Goal: Answer question/provide support: Share knowledge or assist other users

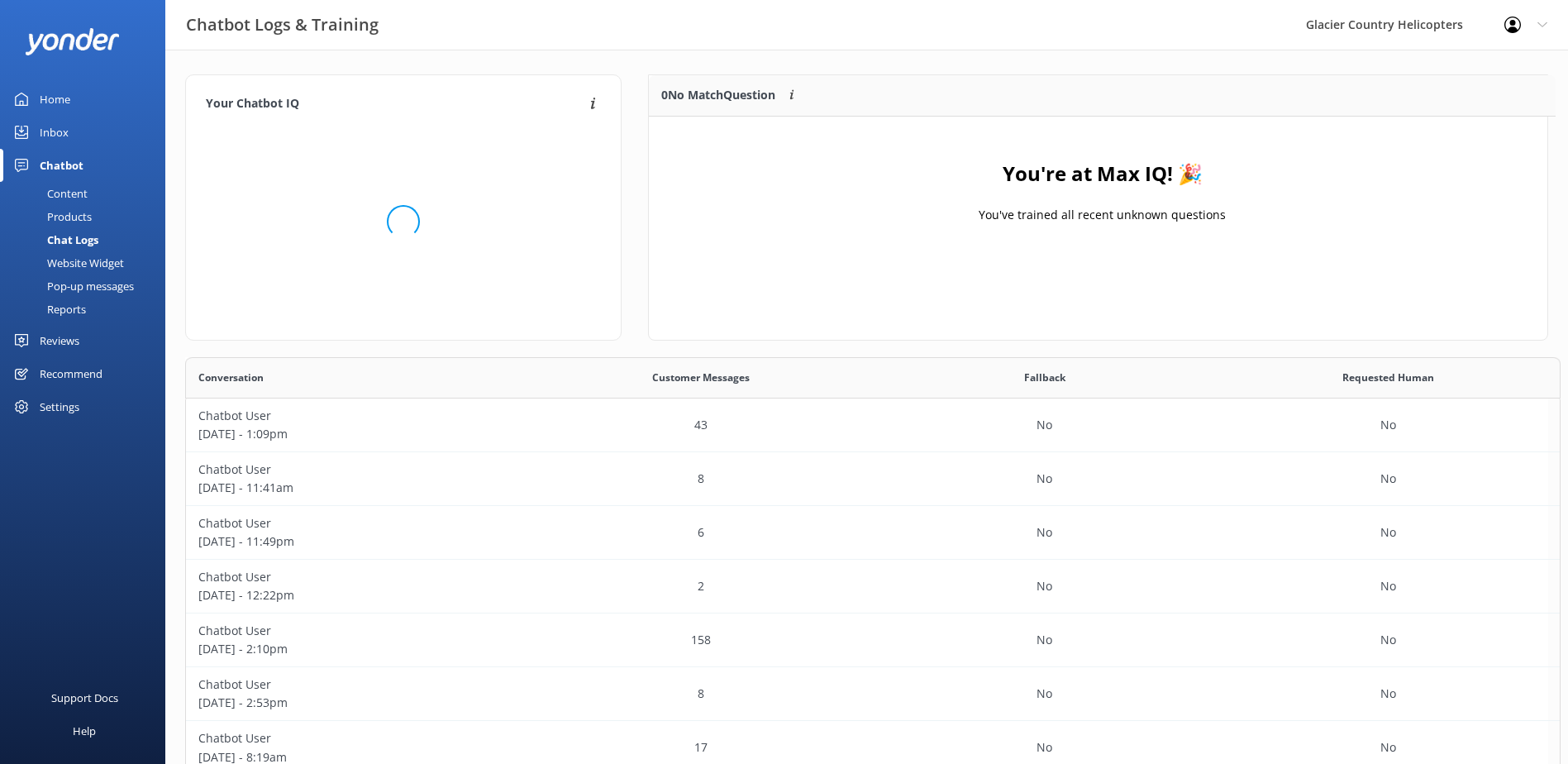
scroll to position [406, 1351]
click at [82, 186] on div "Content" at bounding box center [49, 193] width 78 height 23
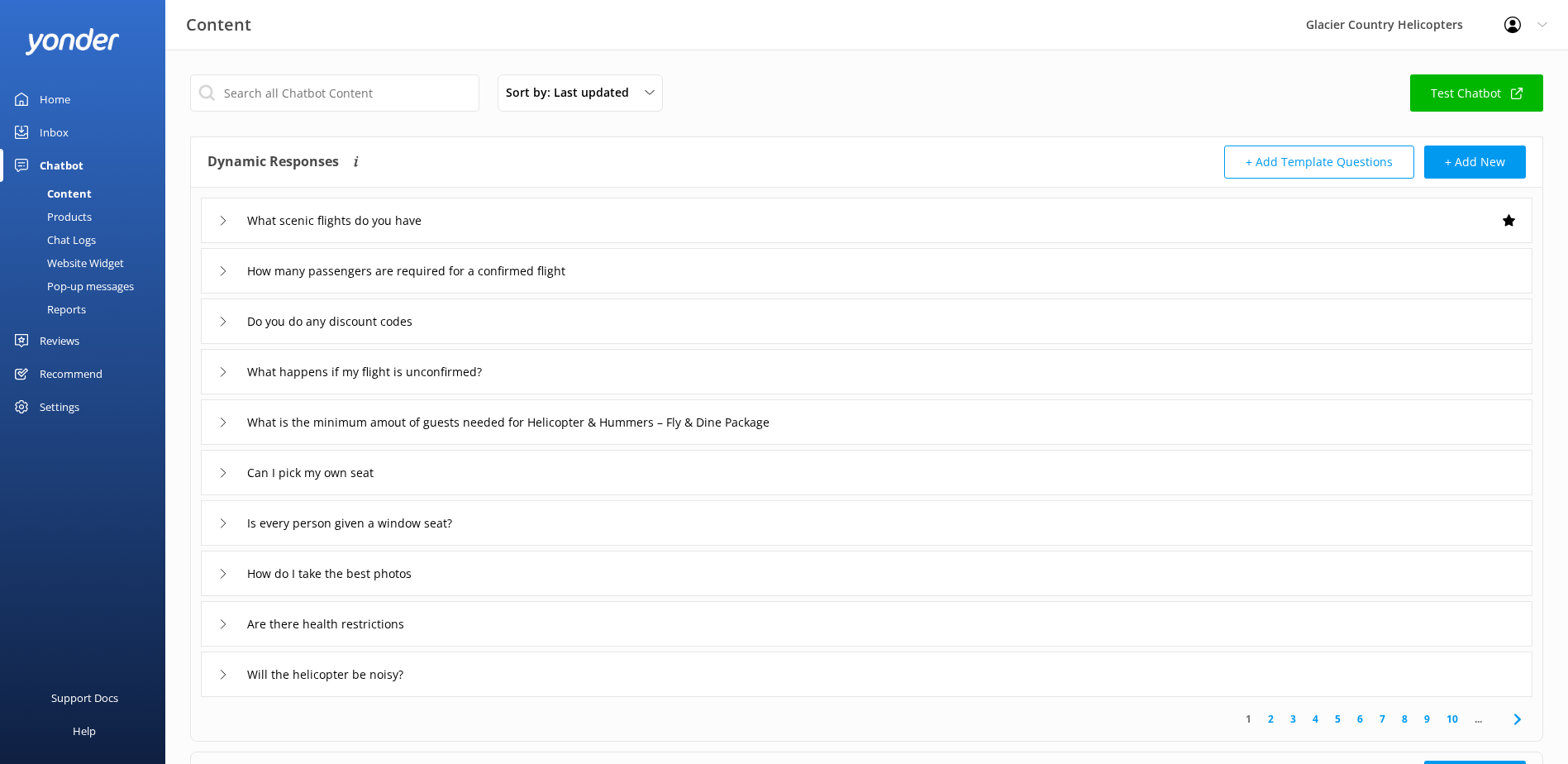
click at [76, 243] on div "Chat Logs" at bounding box center [53, 239] width 86 height 23
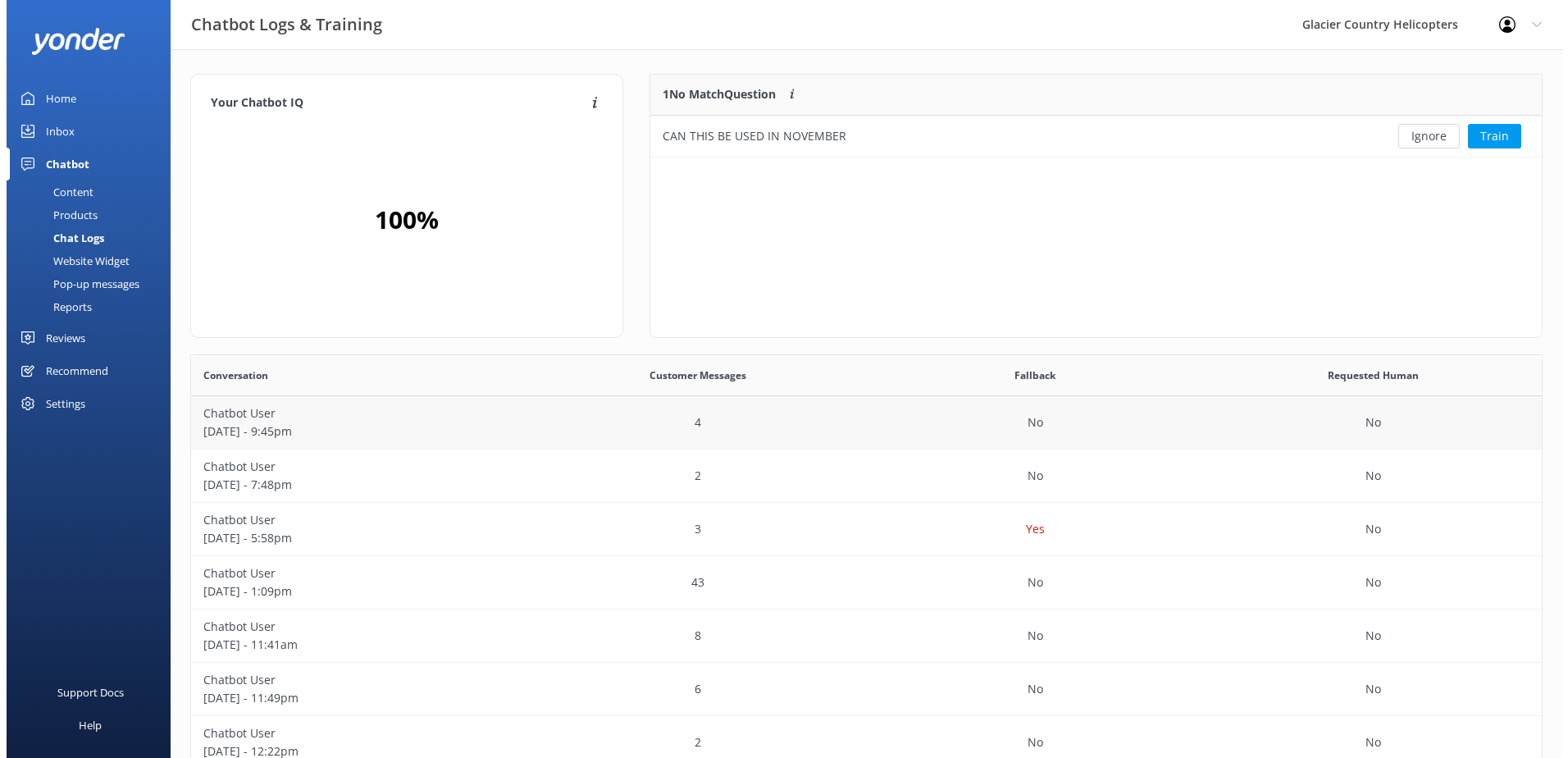
scroll to position [71, 878]
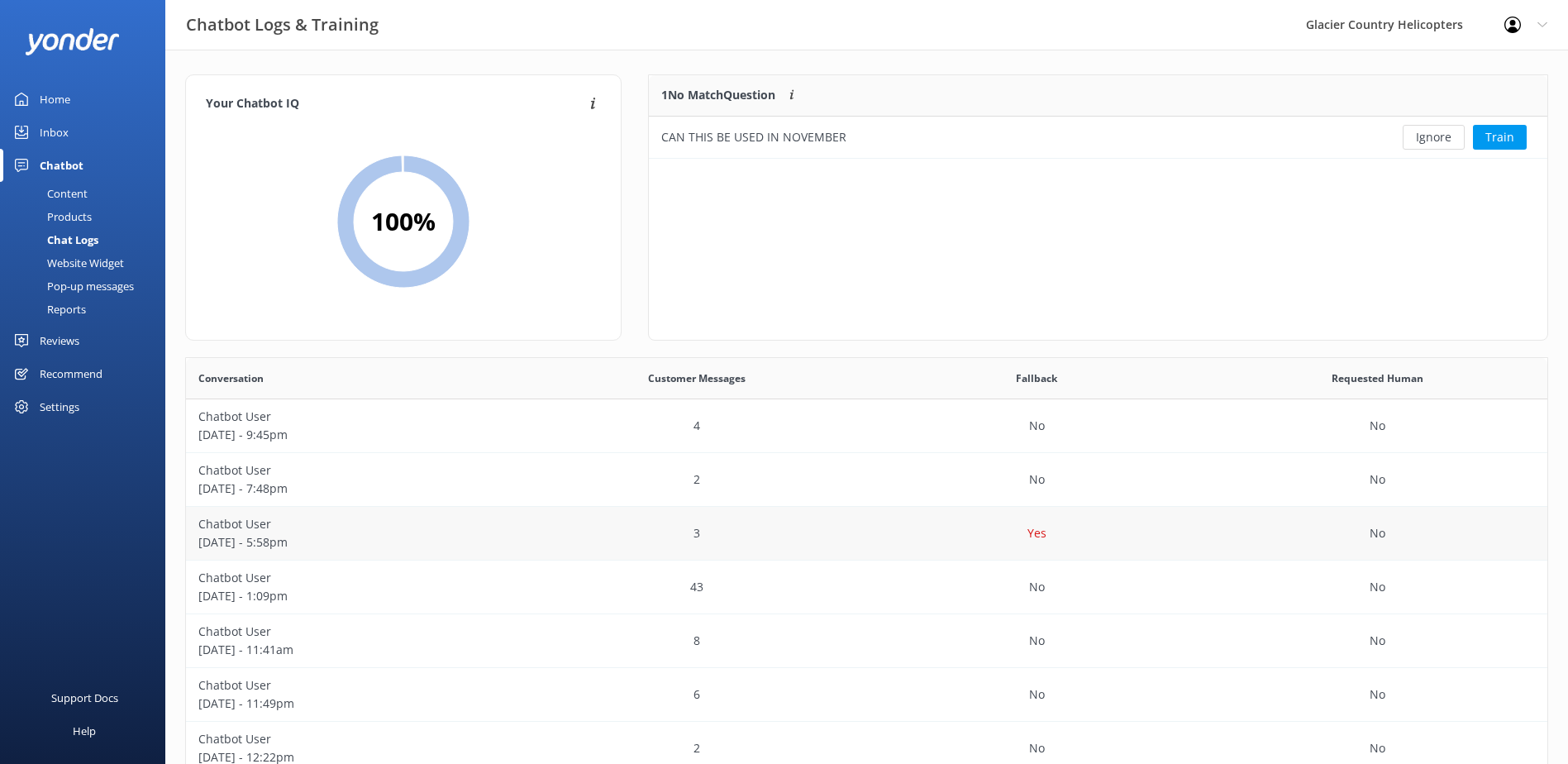
click at [258, 535] on p "[DATE] - 5:58pm" at bounding box center [356, 542] width 316 height 18
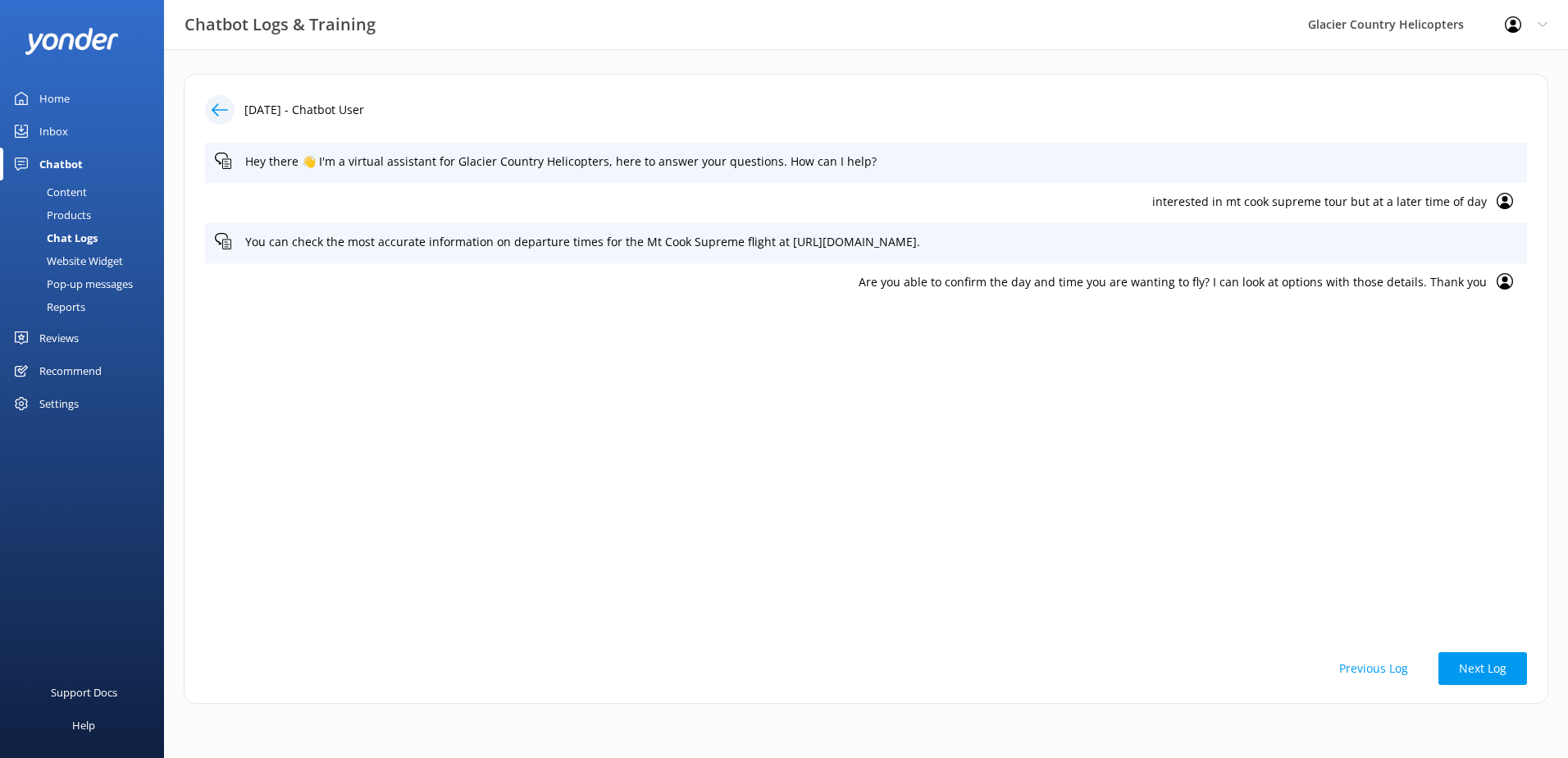
click at [216, 109] on icon at bounding box center [220, 110] width 17 height 17
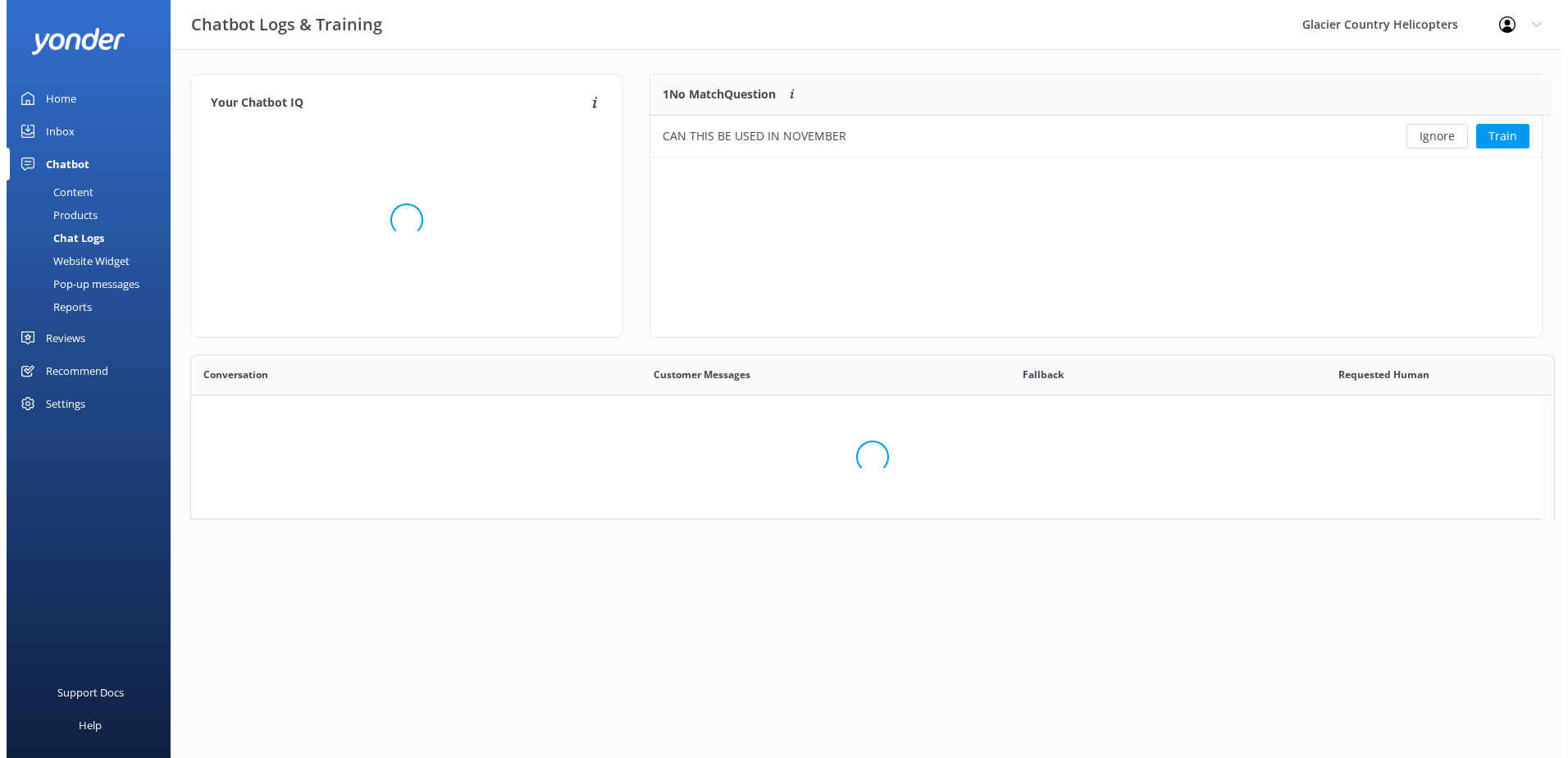
scroll to position [563, 1338]
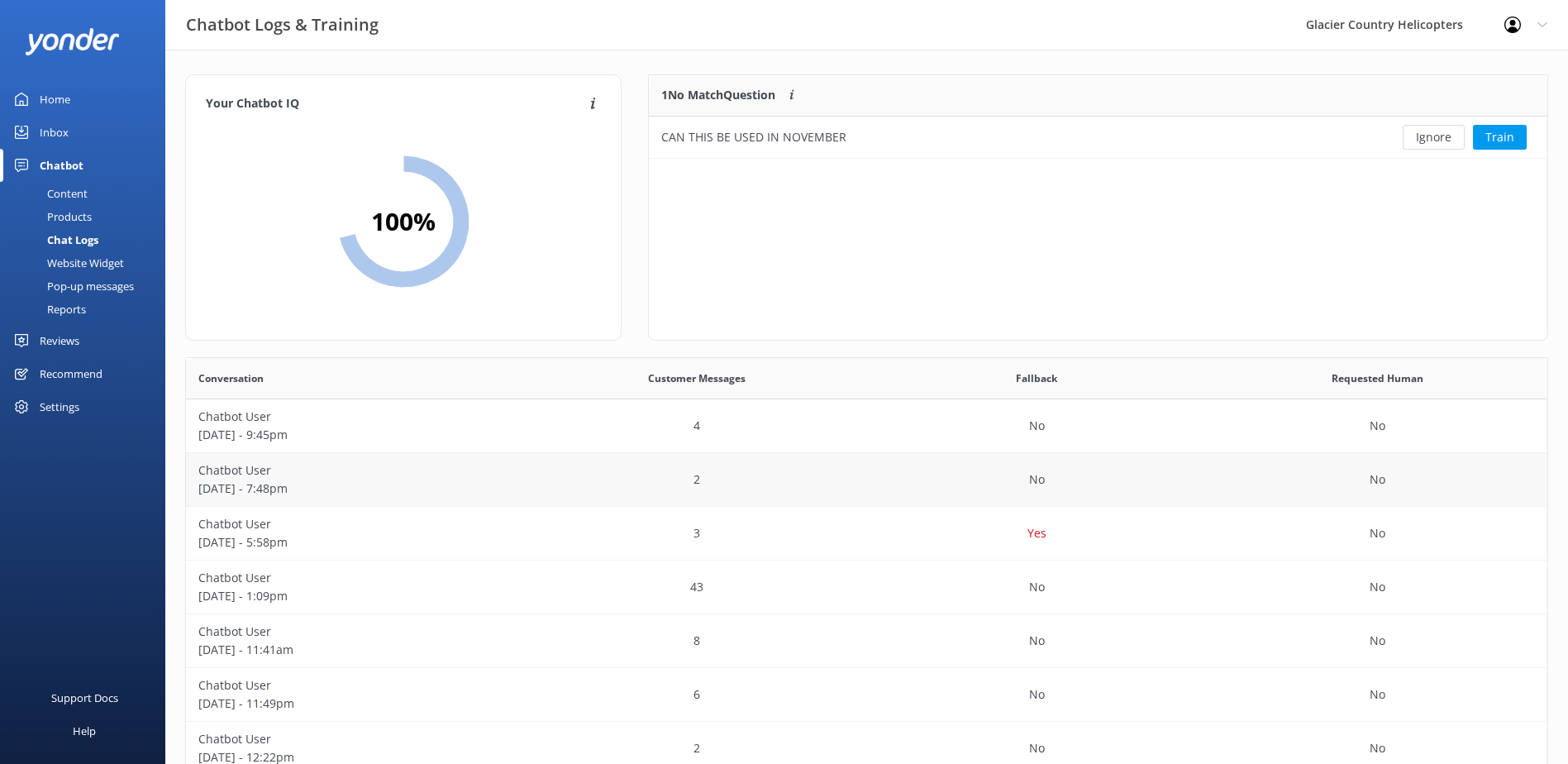
click at [256, 481] on p "[DATE] - 7:48pm" at bounding box center [356, 487] width 316 height 18
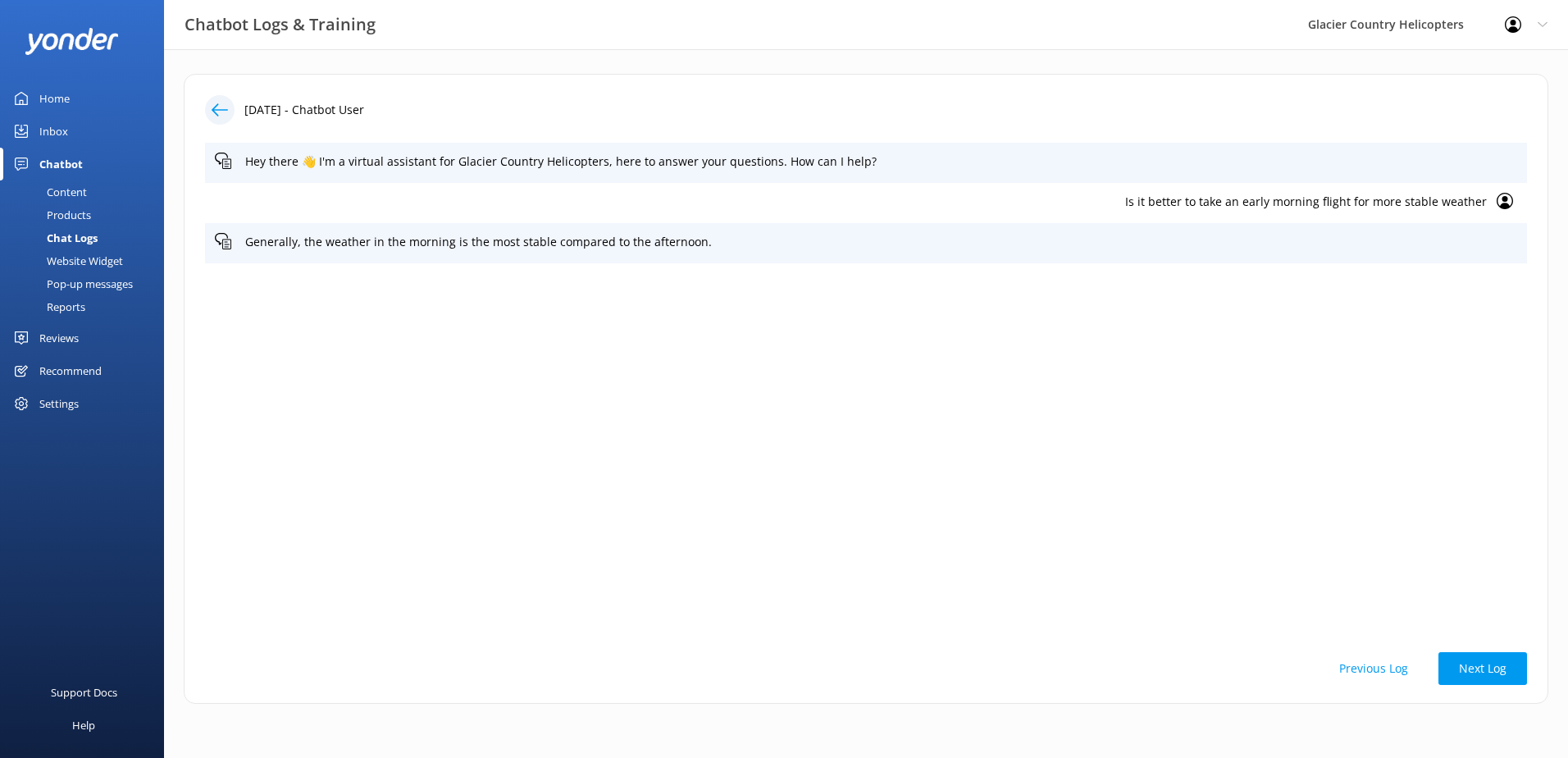
click at [219, 112] on icon at bounding box center [220, 110] width 17 height 17
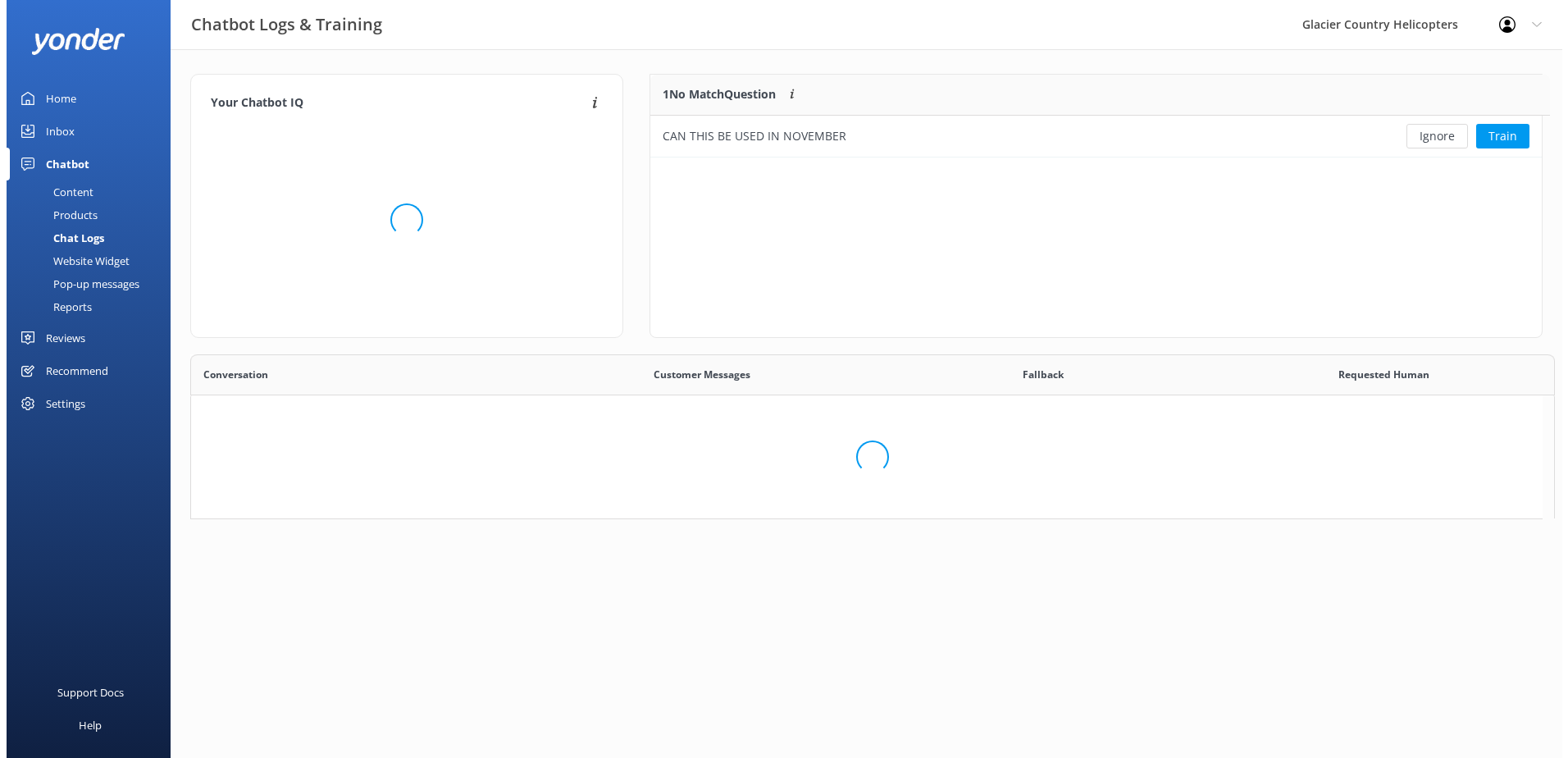
scroll to position [71, 878]
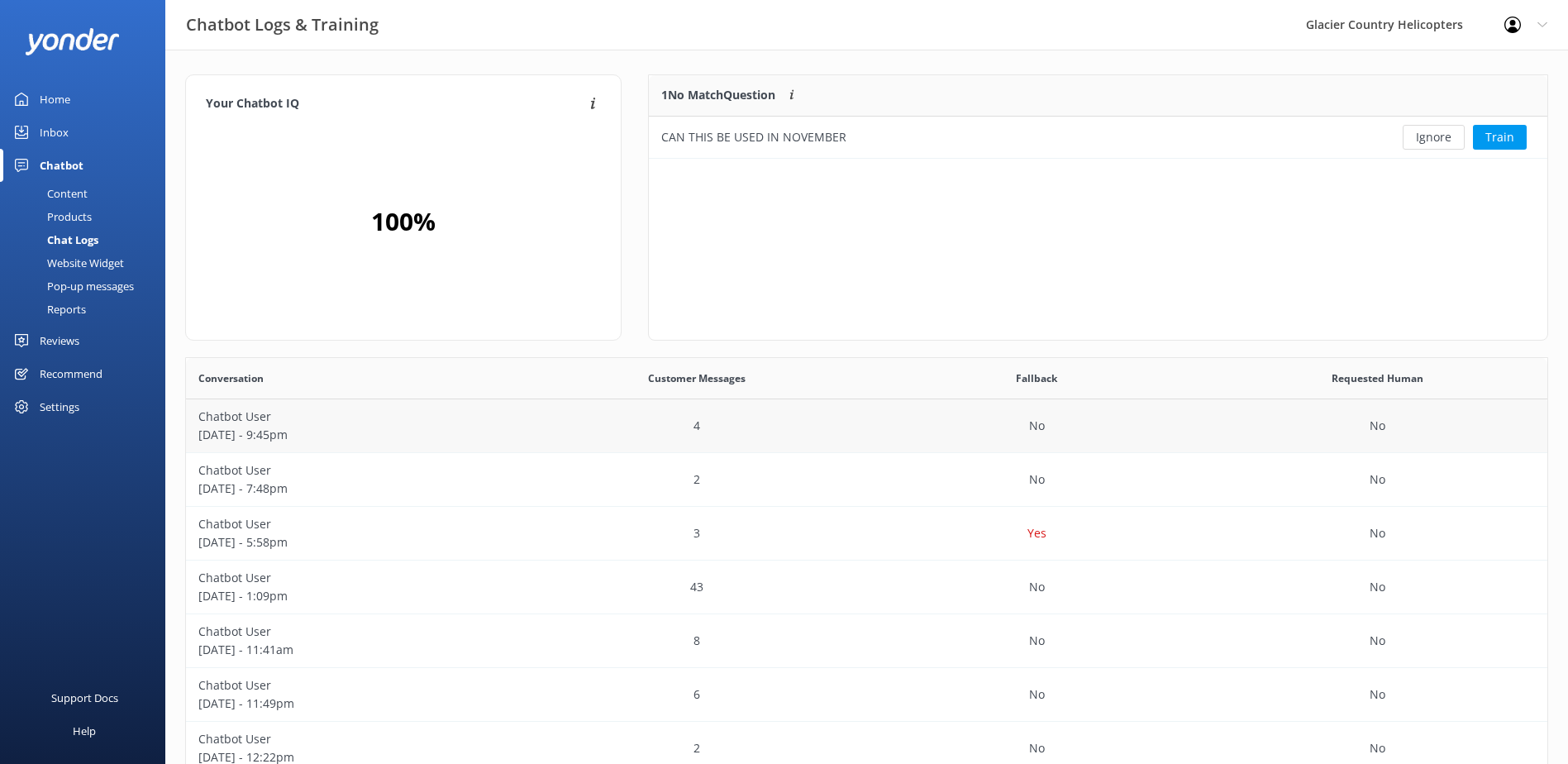
click at [257, 429] on p "[DATE] - 9:45pm" at bounding box center [356, 434] width 316 height 18
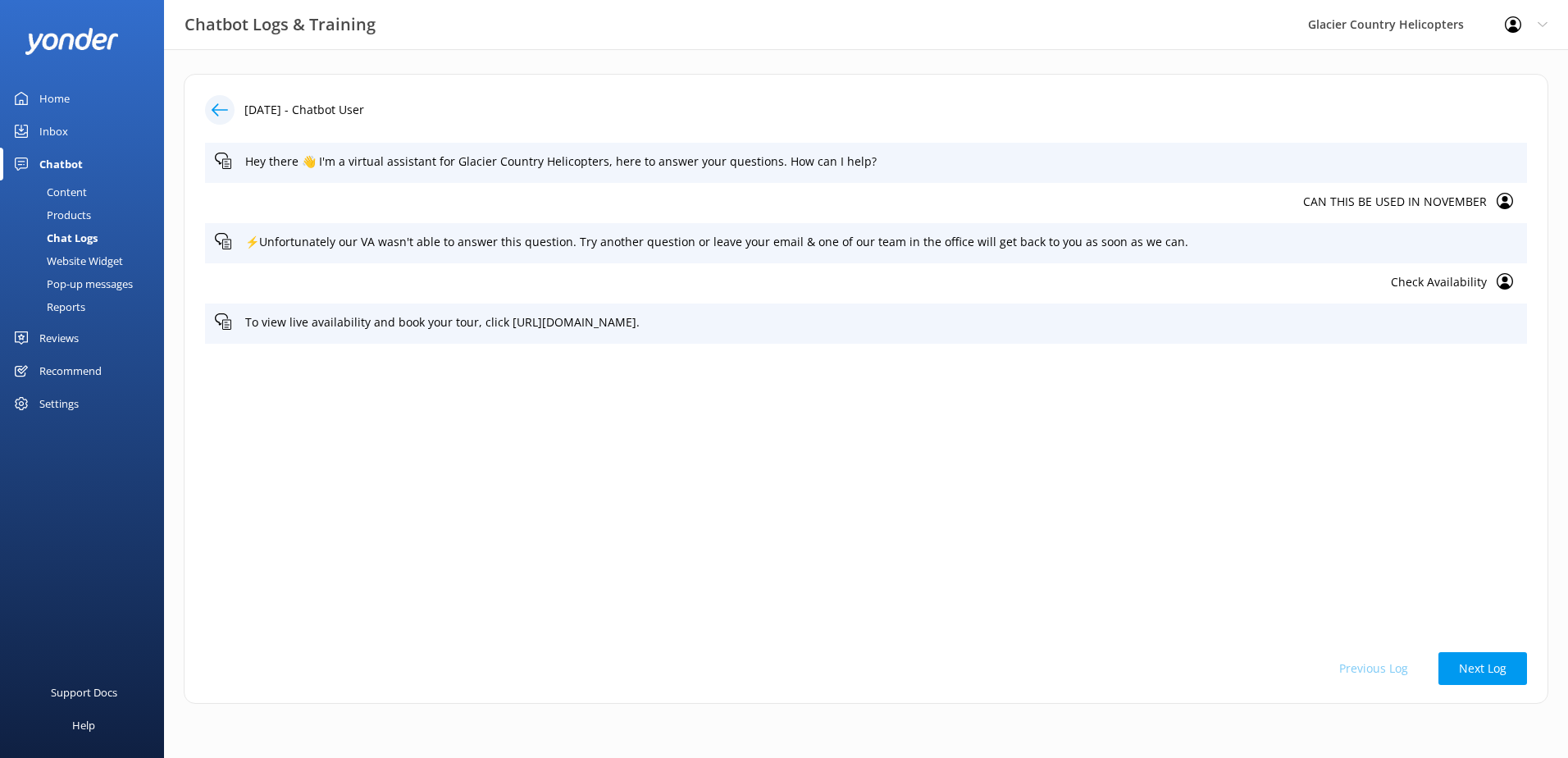
click at [218, 114] on use at bounding box center [220, 109] width 17 height 12
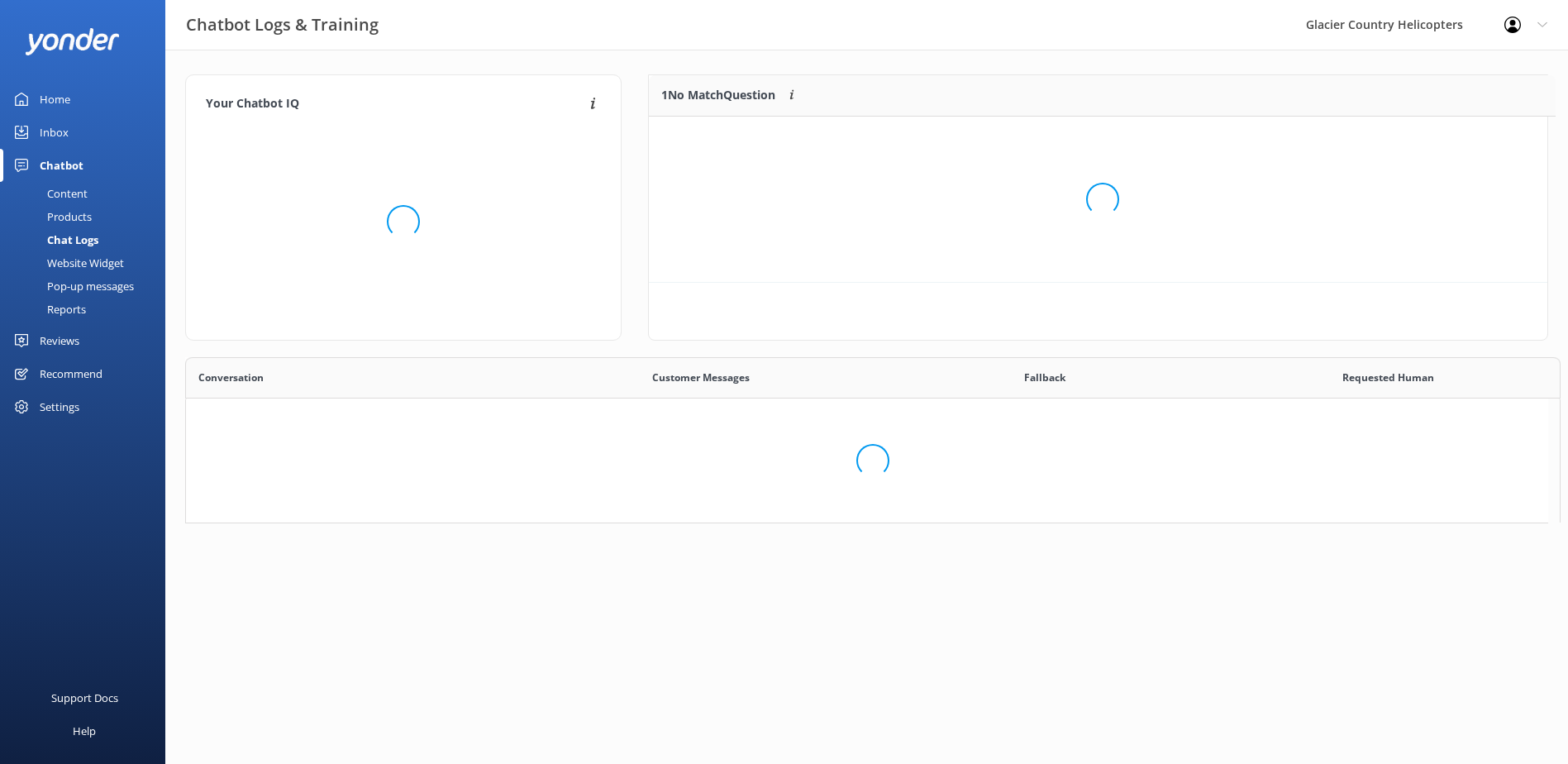
scroll to position [567, 1349]
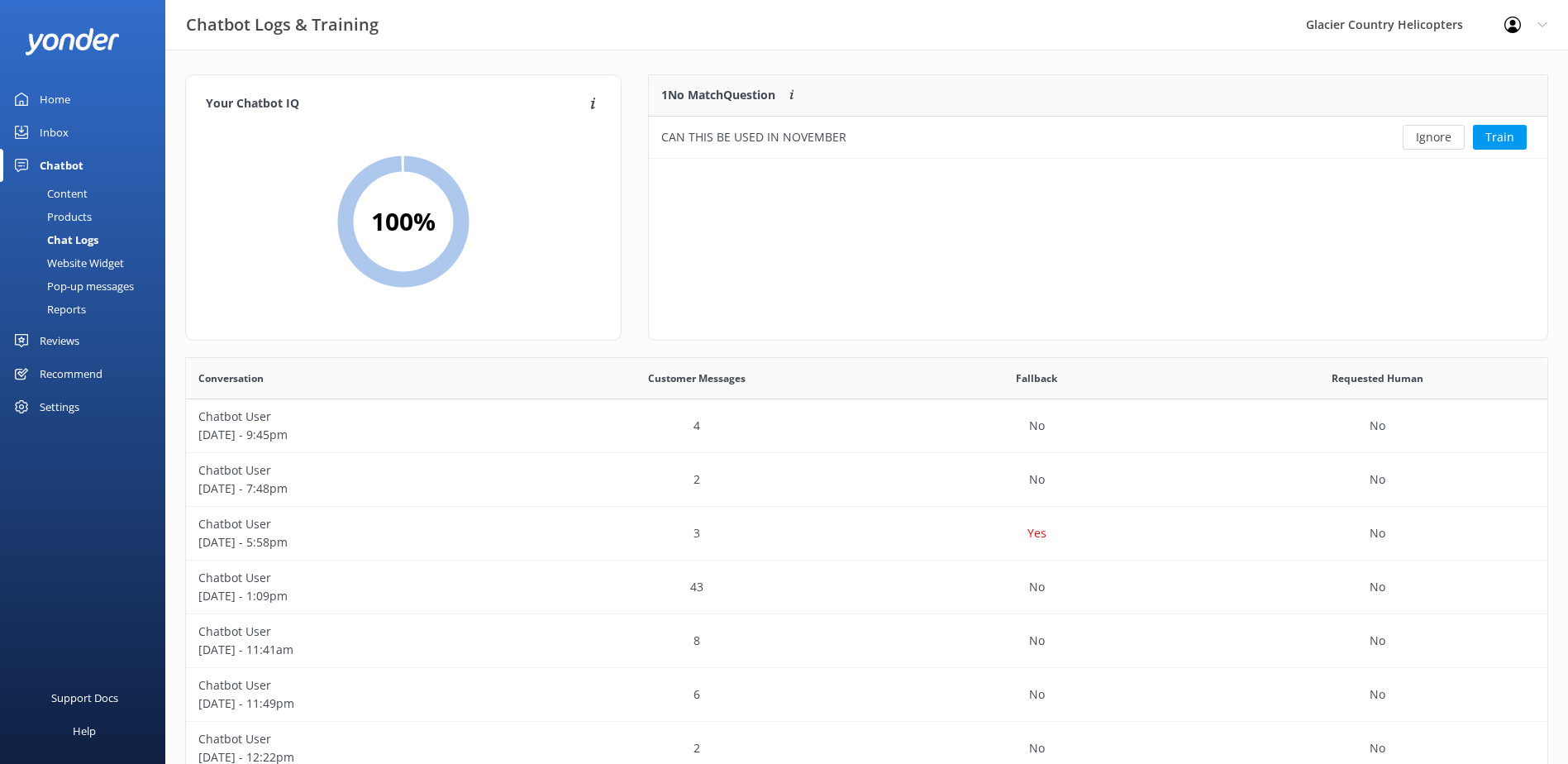
click at [52, 157] on div "Chatbot" at bounding box center [61, 165] width 44 height 33
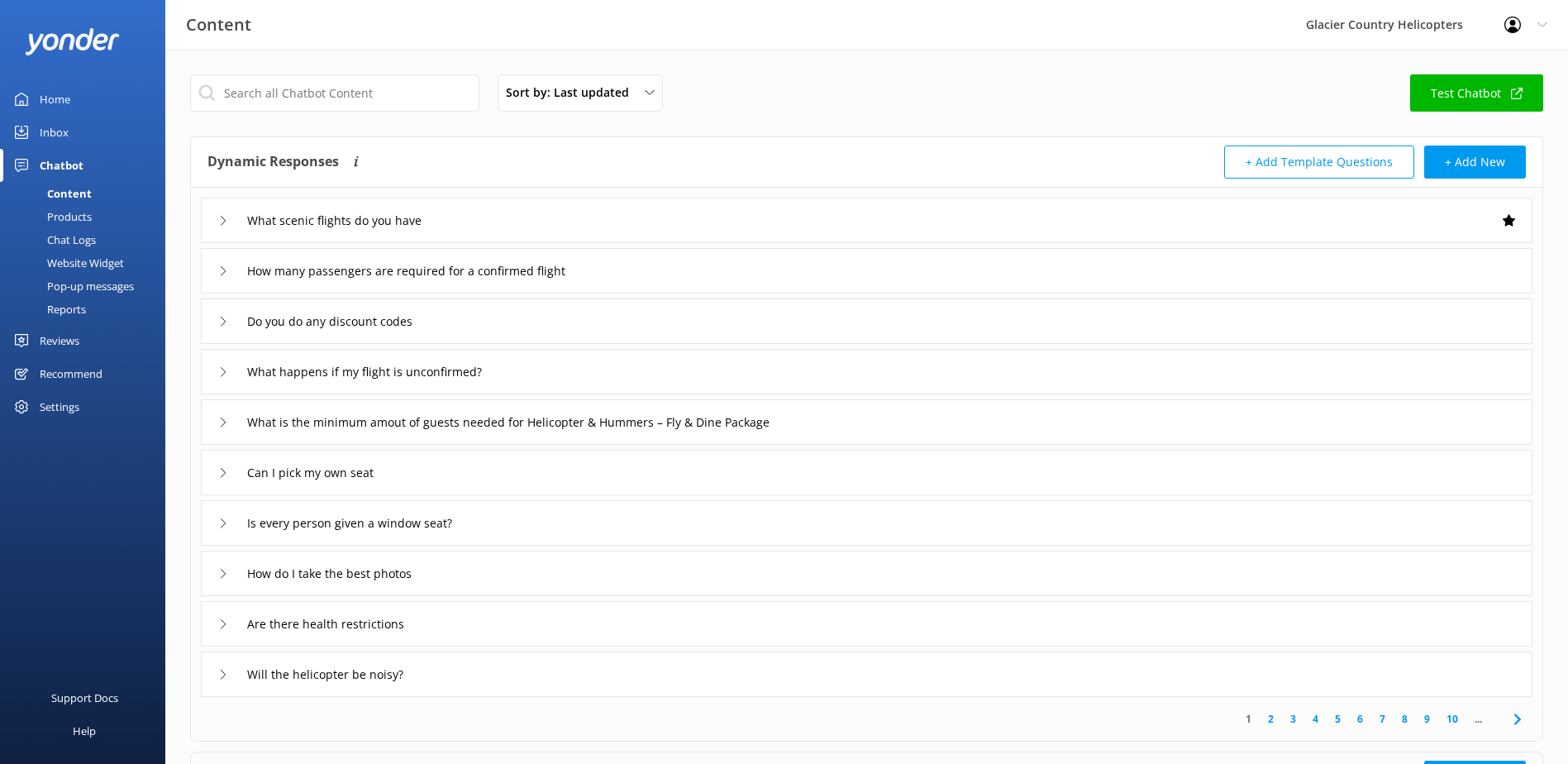
click at [57, 115] on div "Home" at bounding box center [54, 98] width 31 height 33
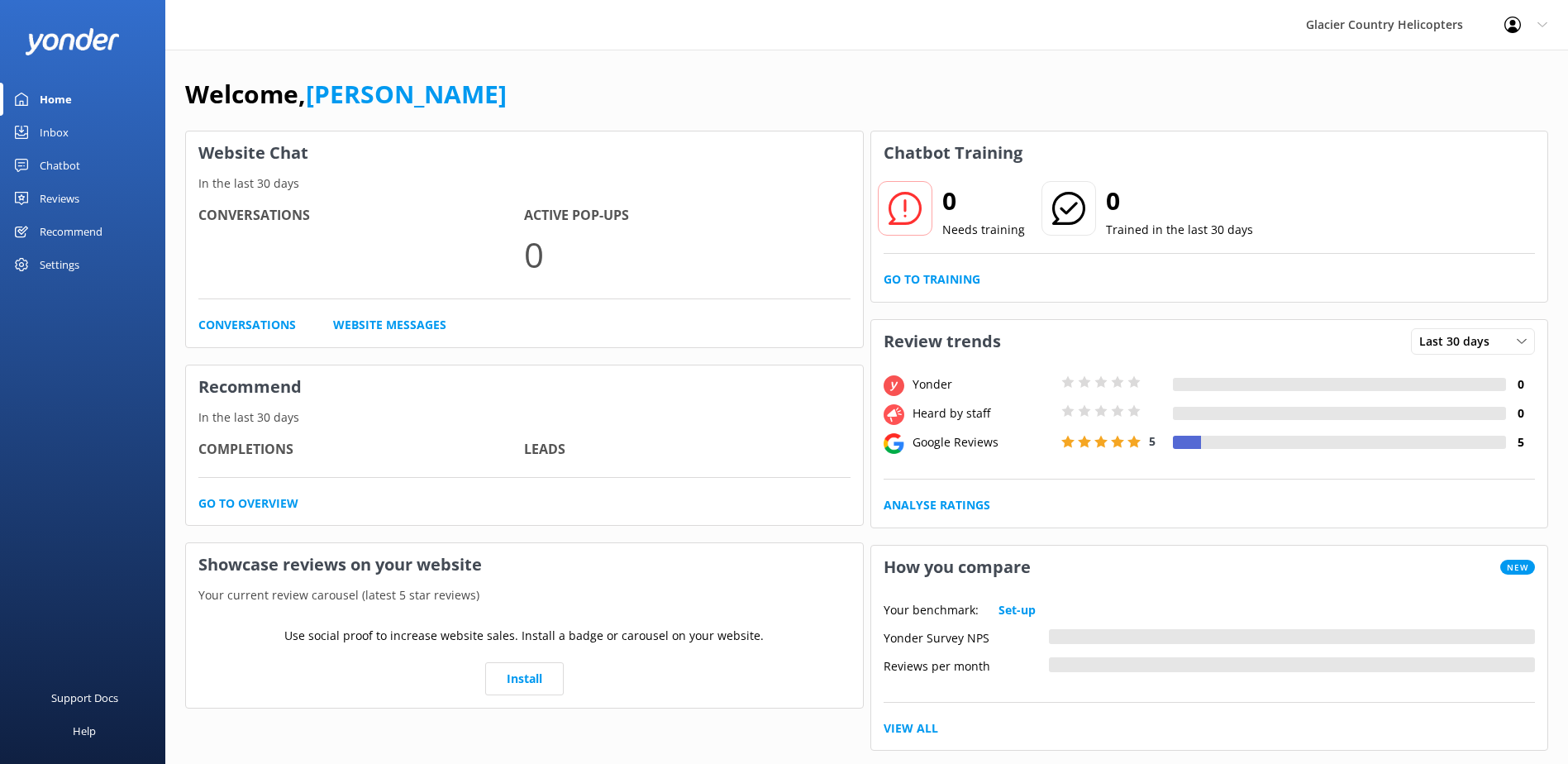
click at [51, 157] on div "Chatbot" at bounding box center [59, 165] width 40 height 33
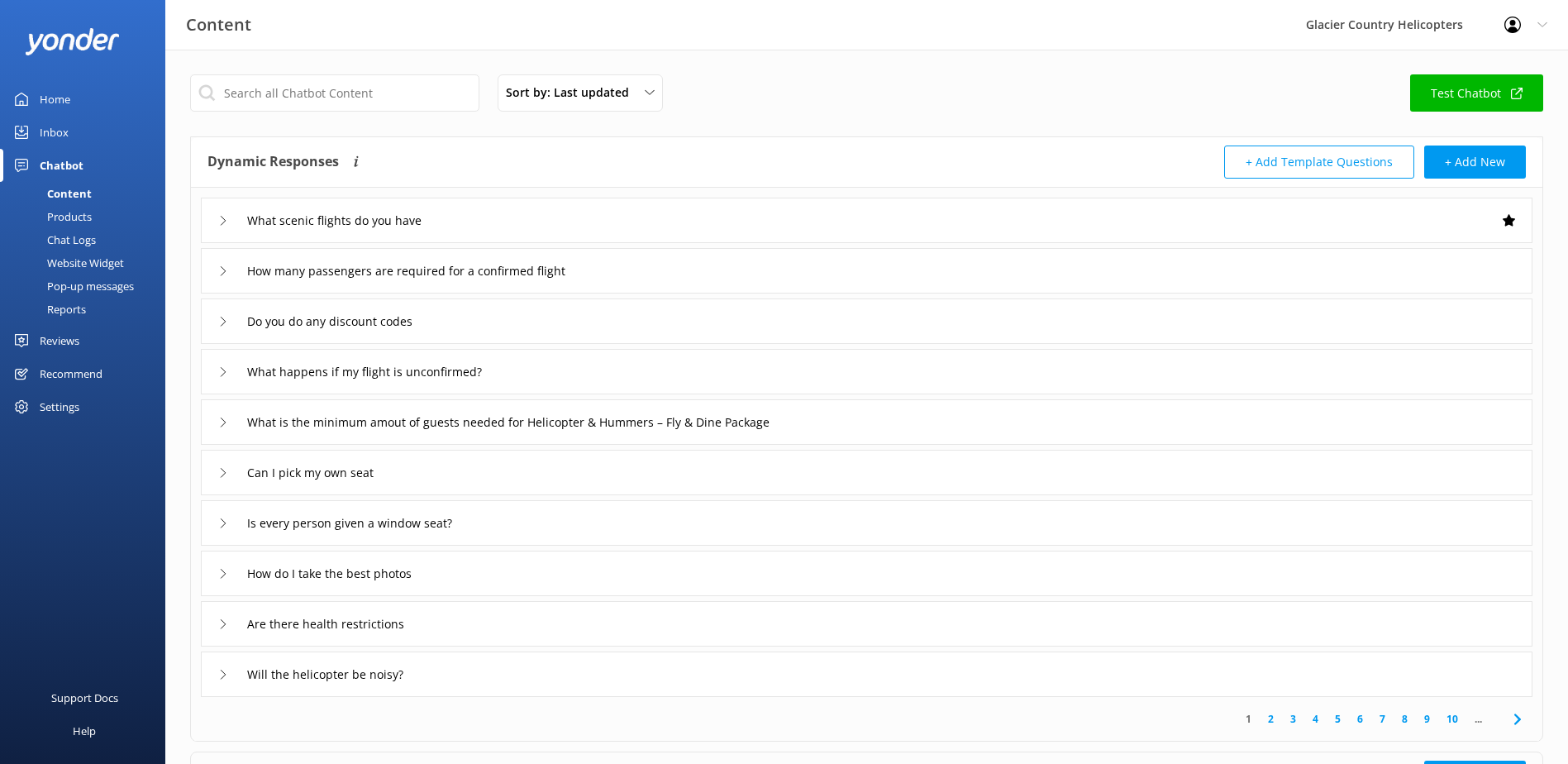
click at [75, 228] on div "Chat Logs" at bounding box center [53, 239] width 86 height 23
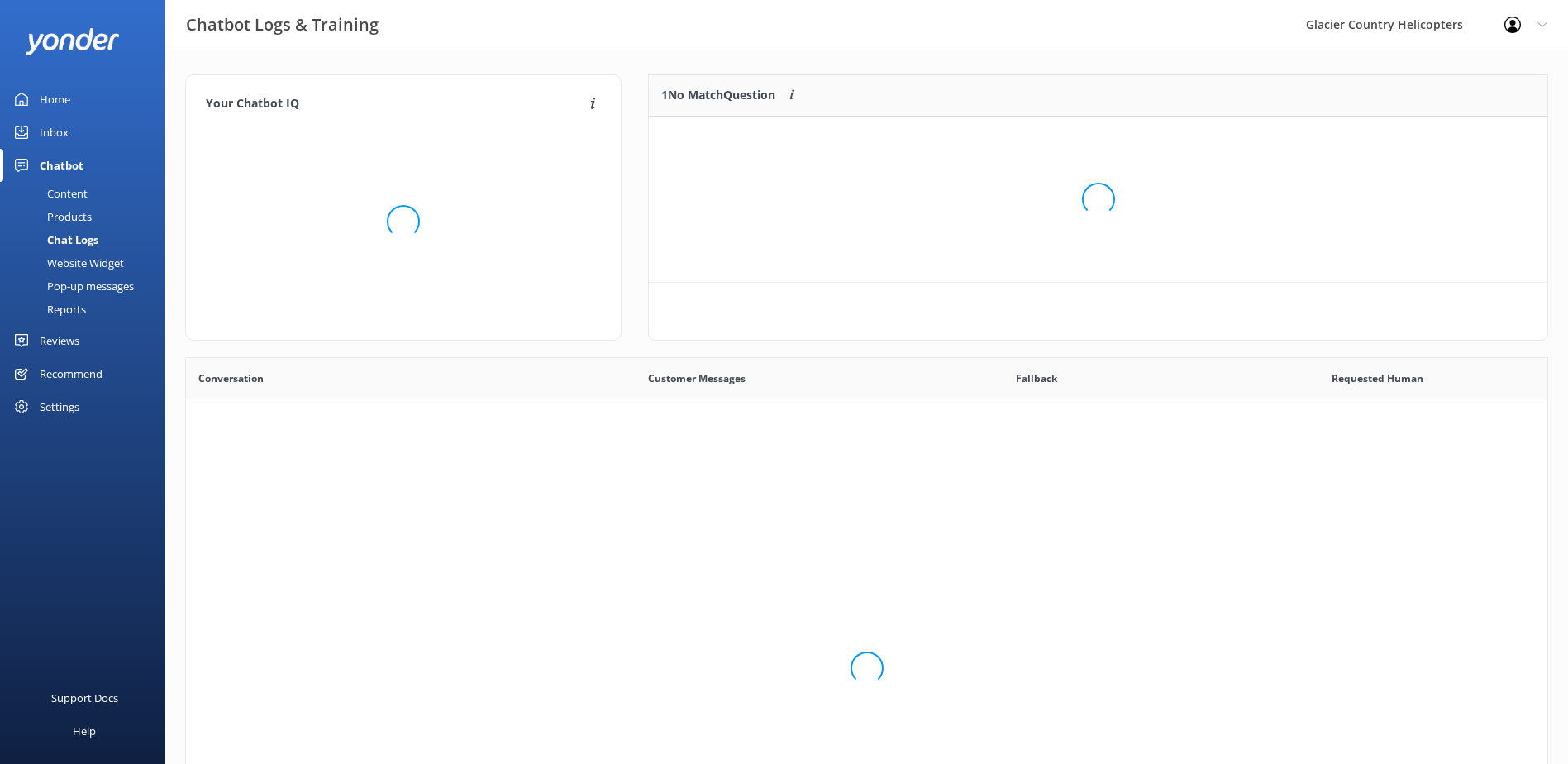
scroll to position [567, 1349]
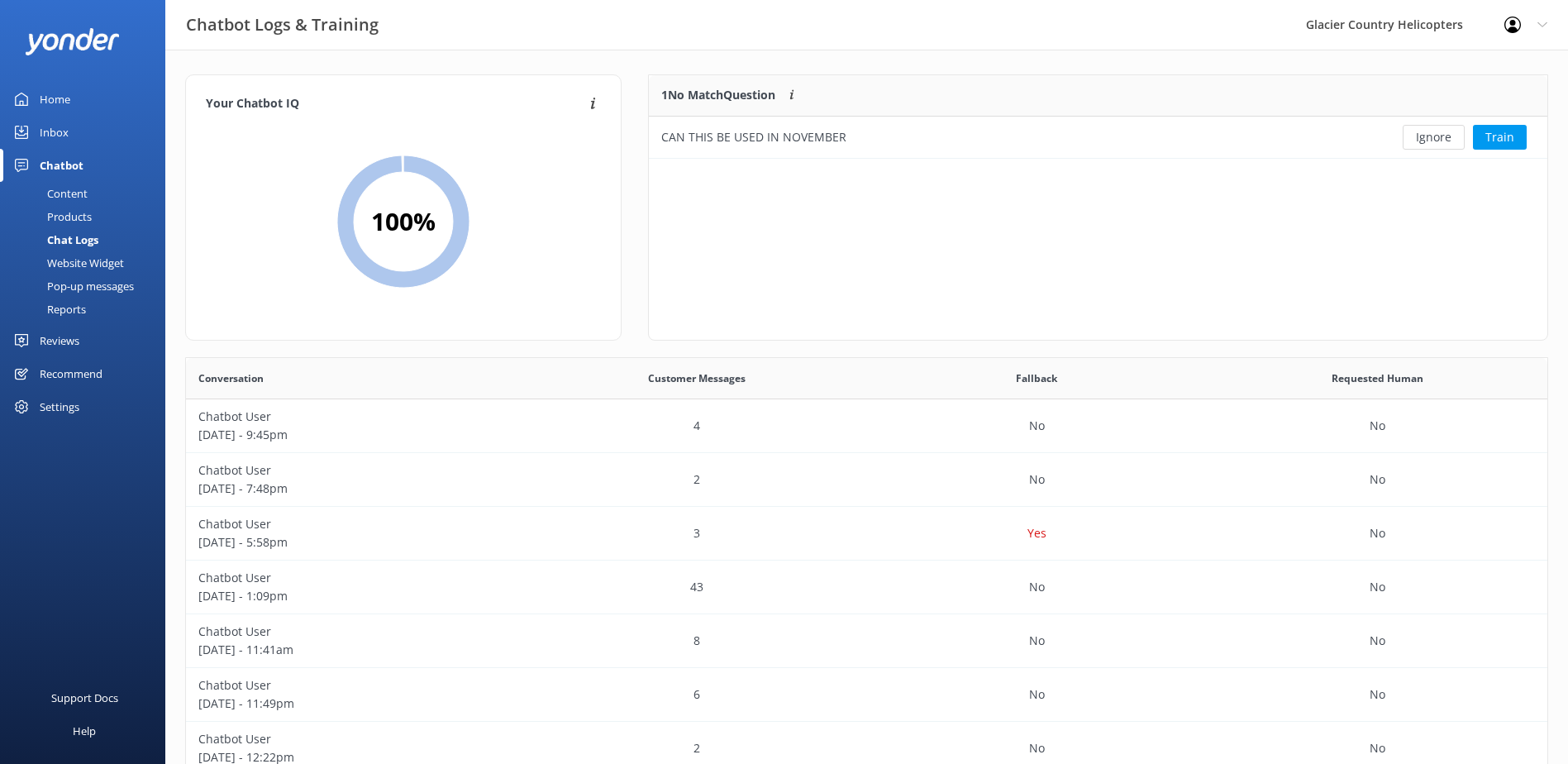
click at [65, 93] on div "Home" at bounding box center [54, 98] width 31 height 33
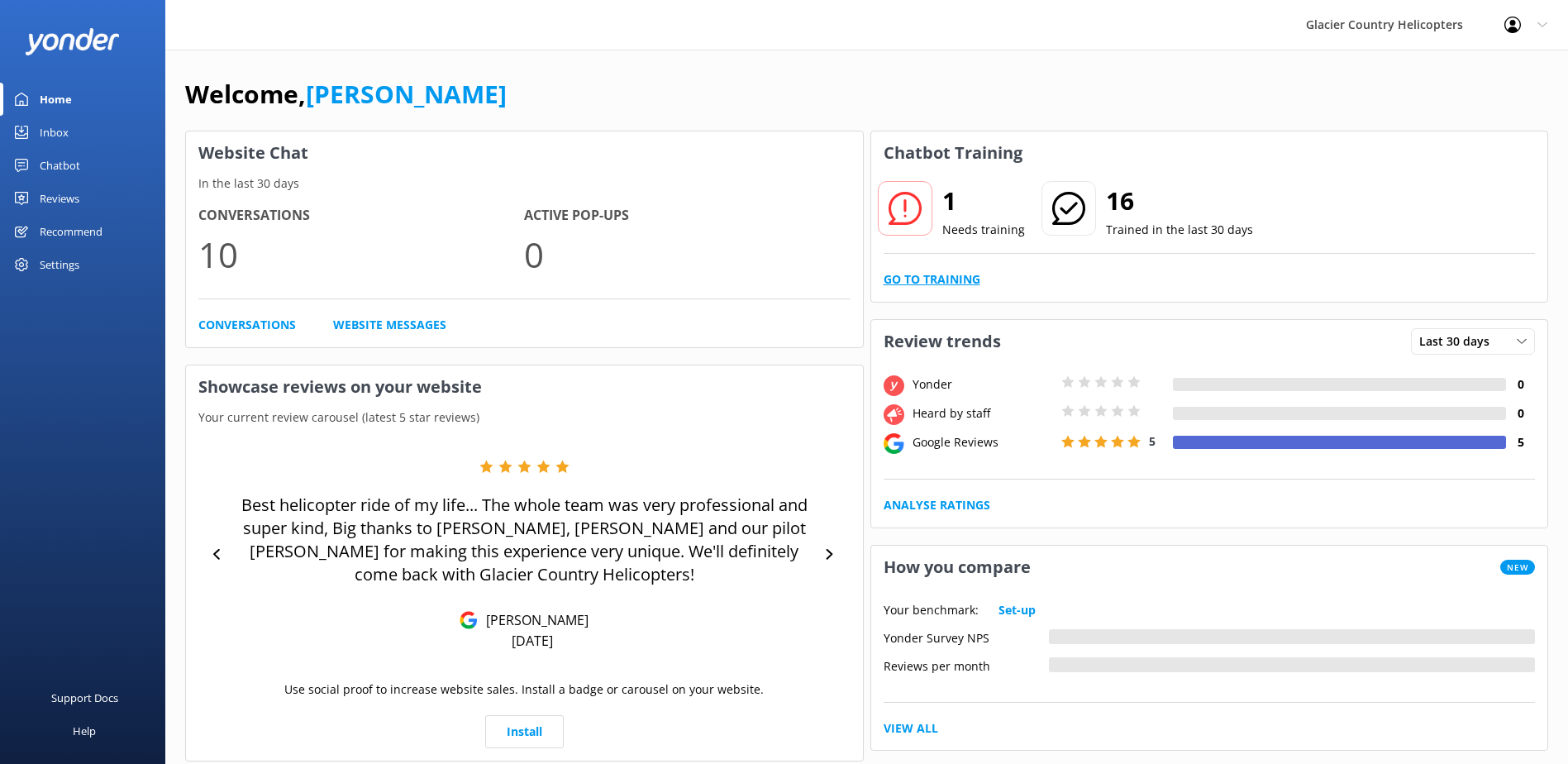
click at [918, 277] on link "Go to Training" at bounding box center [932, 278] width 97 height 18
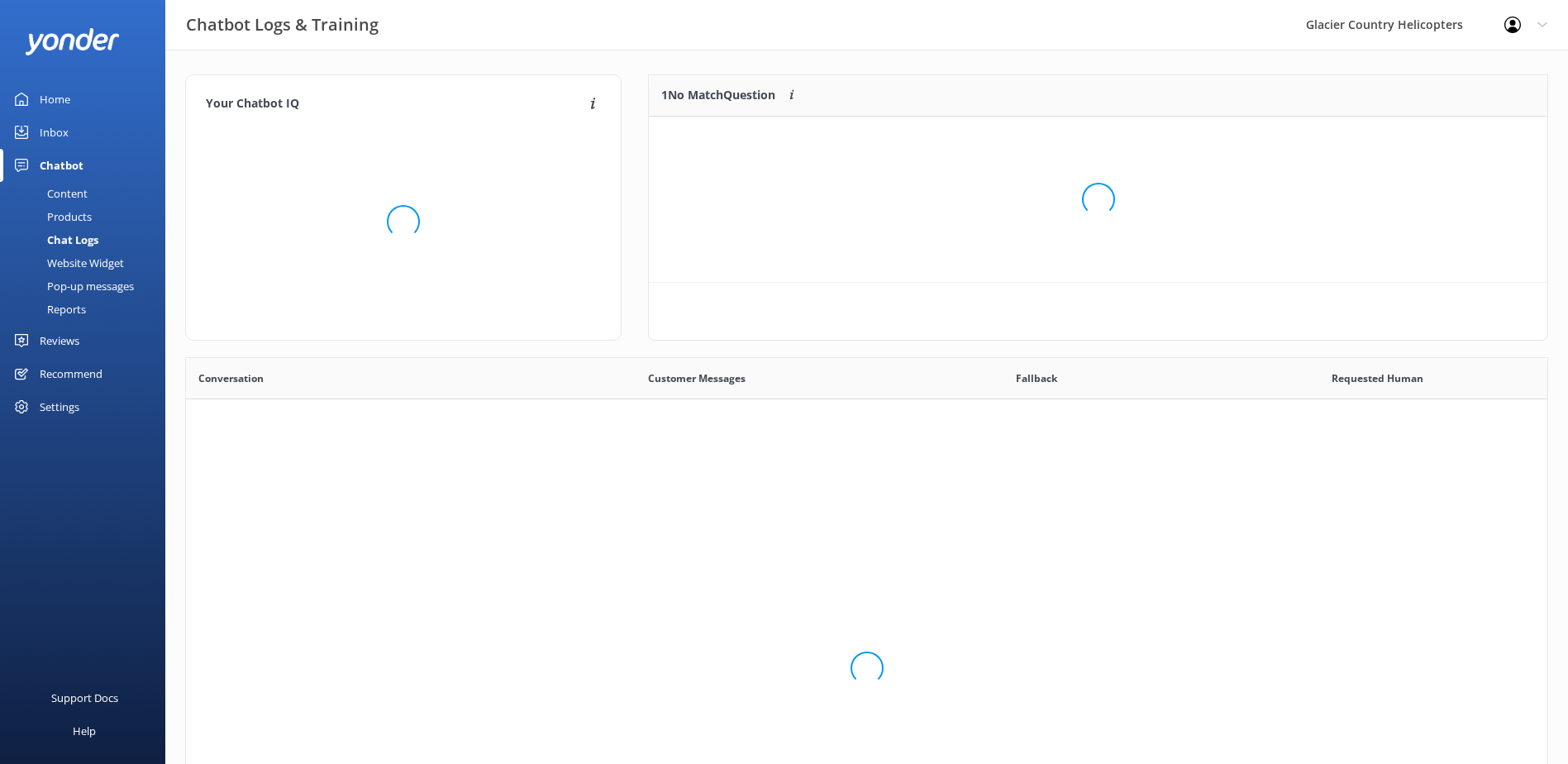
scroll to position [567, 1349]
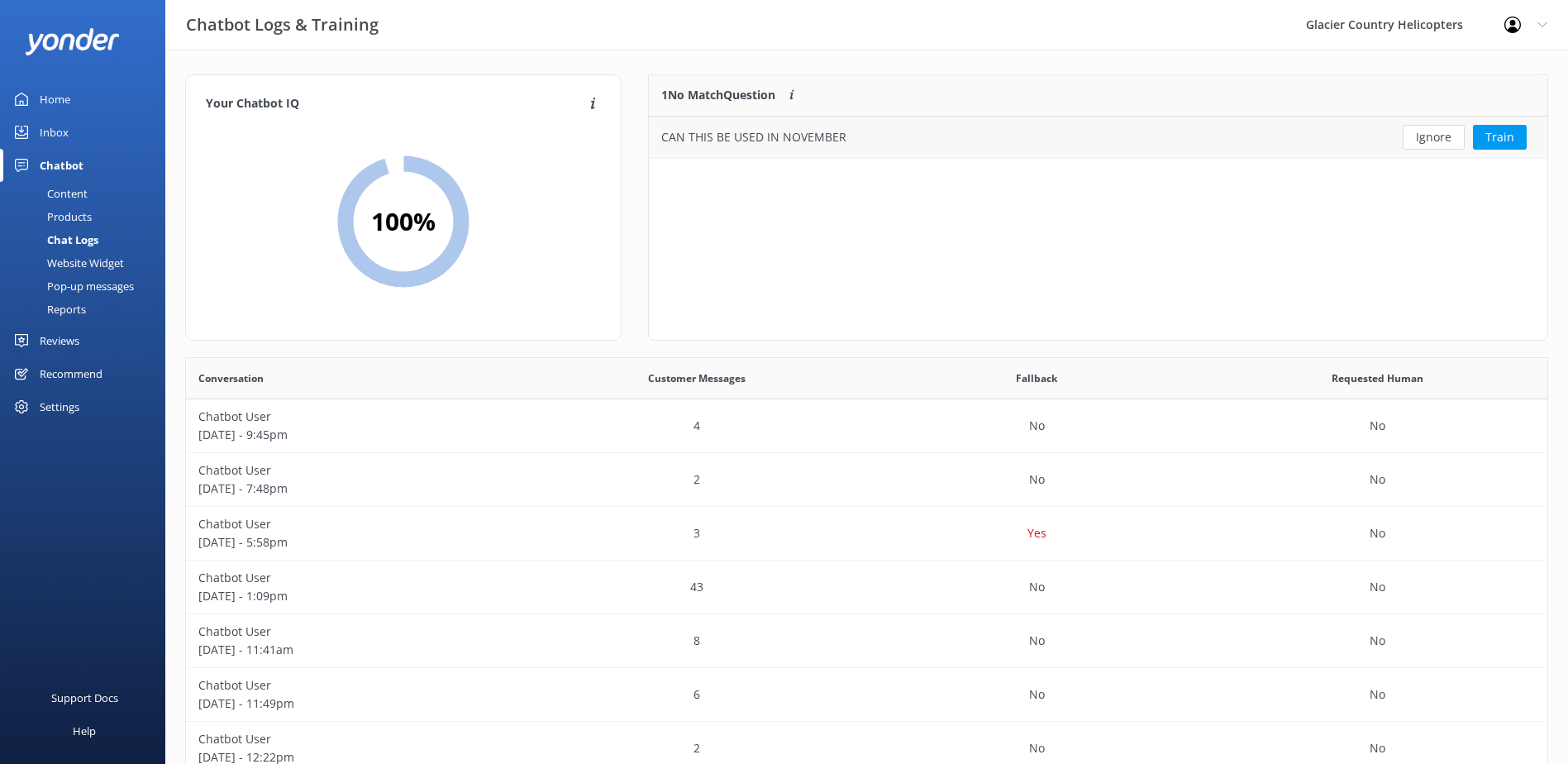
click at [766, 155] on div "CAN THIS BE USED IN NOVEMBER" at bounding box center [1007, 137] width 716 height 41
click at [1418, 142] on button "Ignore" at bounding box center [1433, 137] width 62 height 24
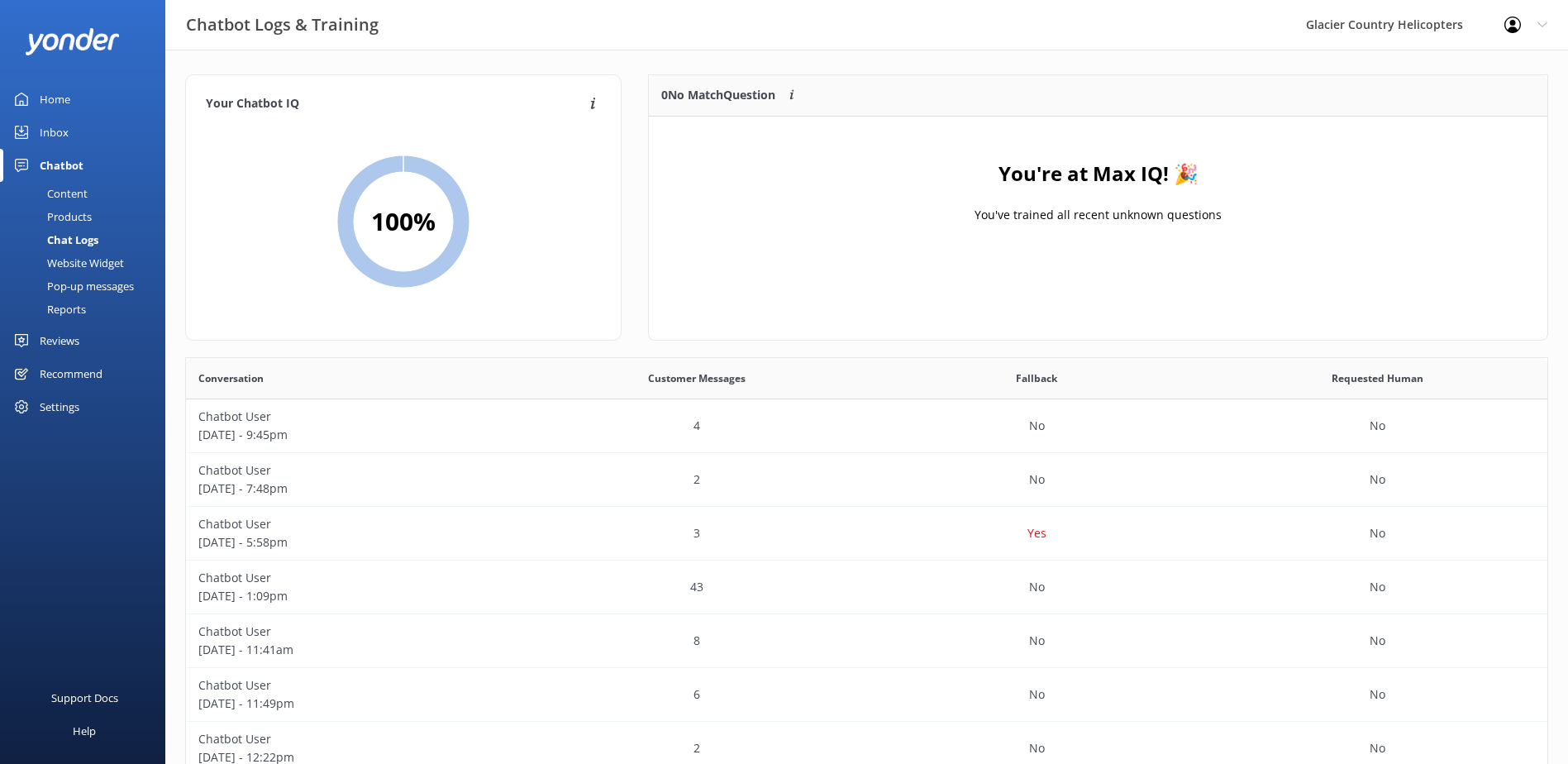
click at [87, 103] on link "Home" at bounding box center [82, 98] width 165 height 33
